Goal: Obtain resource: Download file/media

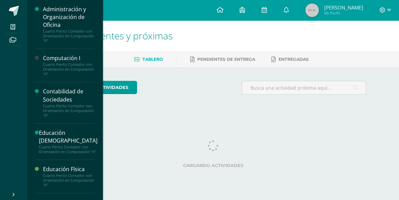
scroll to position [277, 0]
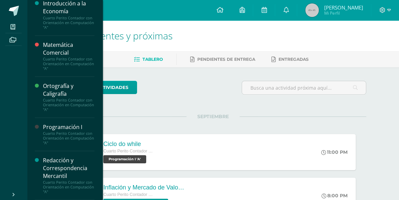
click at [66, 55] on div "Matemática Comercial" at bounding box center [69, 49] width 52 height 16
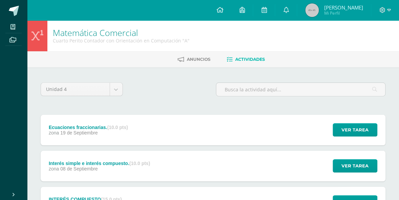
scroll to position [97, 0]
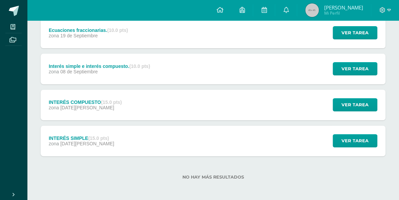
click at [130, 34] on div "Ecuaciones fraccionarias. (10.0 pts) zona [DATE]" at bounding box center [89, 33] width 96 height 30
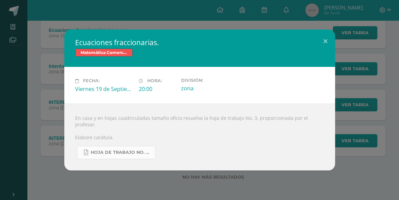
click at [143, 151] on link "Hoja de trabajo No. 3 Matemática Comercial..pdf" at bounding box center [116, 152] width 79 height 13
